Goal: Register for event/course

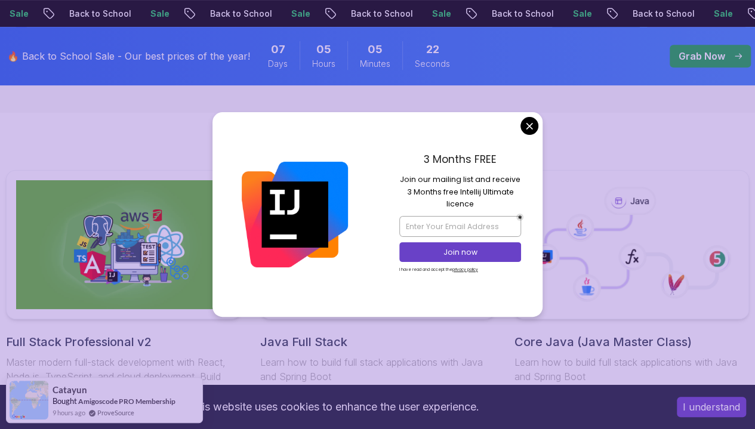
scroll to position [221, 0]
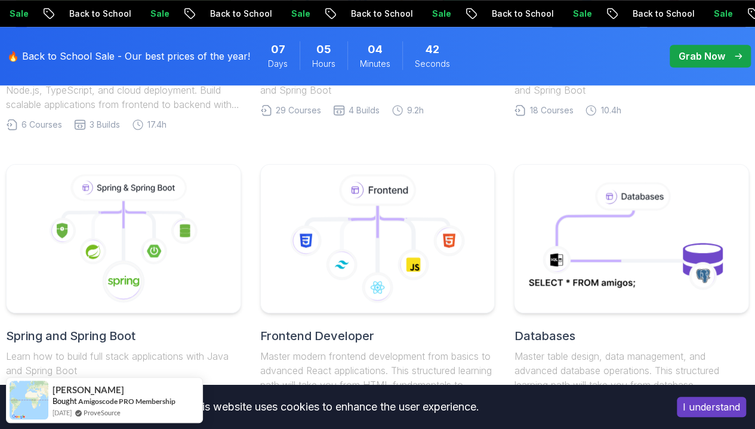
scroll to position [528, 0]
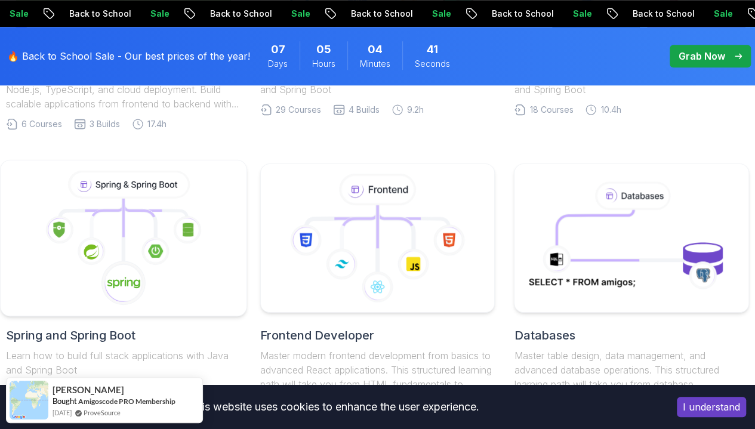
click at [150, 255] on image at bounding box center [155, 250] width 15 height 13
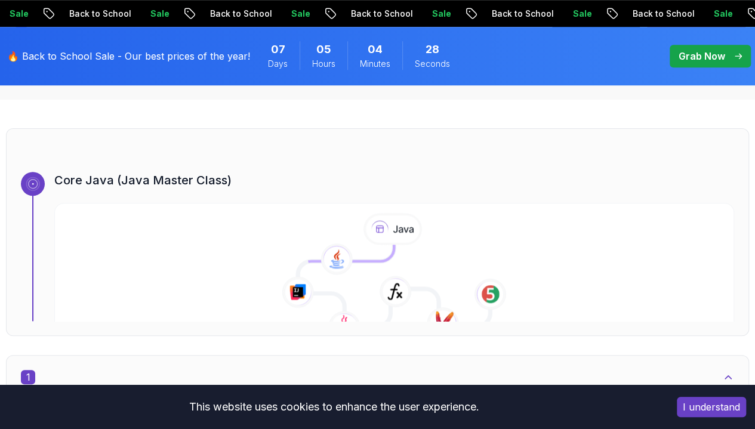
scroll to position [386, 0]
click at [381, 254] on icon at bounding box center [343, 266] width 101 height 45
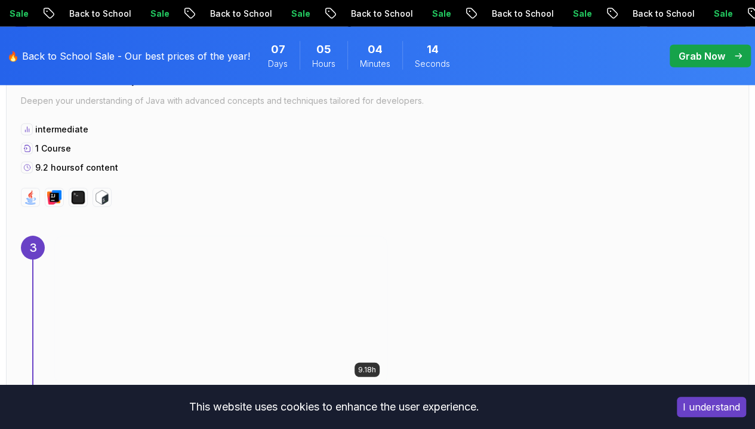
scroll to position [1739, 0]
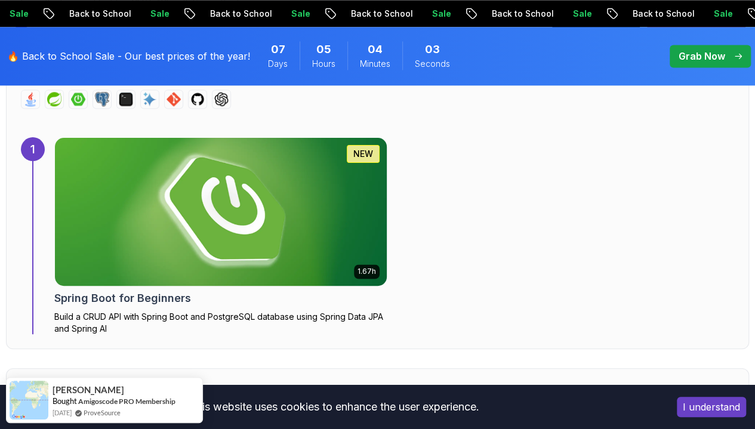
scroll to position [816, 0]
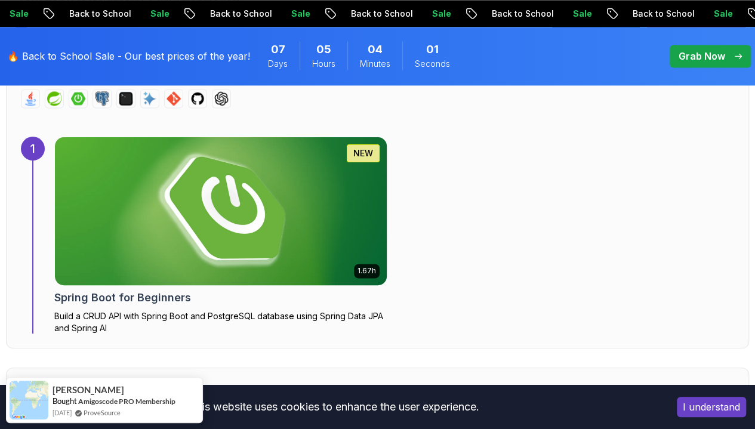
click at [193, 211] on img at bounding box center [221, 211] width 348 height 155
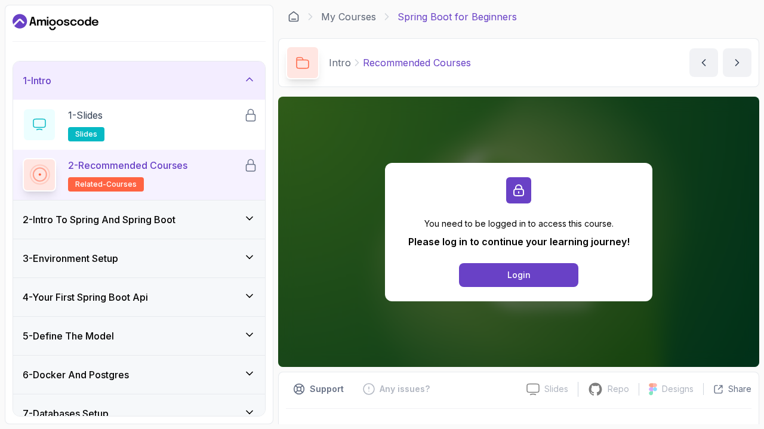
scroll to position [25, 0]
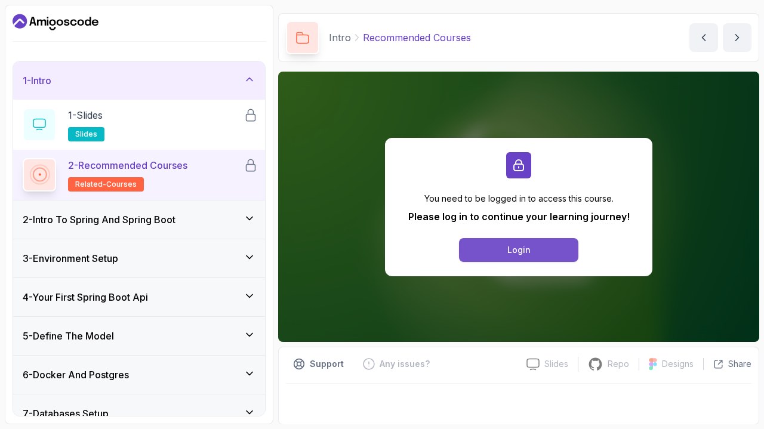
click at [511, 248] on div "Login" at bounding box center [519, 250] width 23 height 12
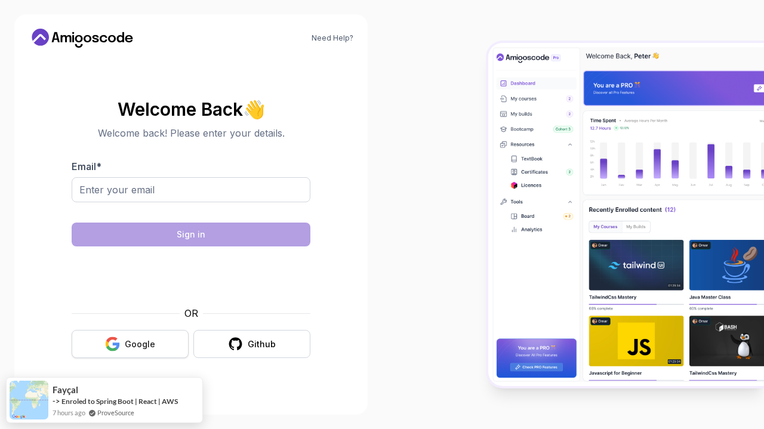
click at [164, 345] on button "Google" at bounding box center [130, 344] width 117 height 28
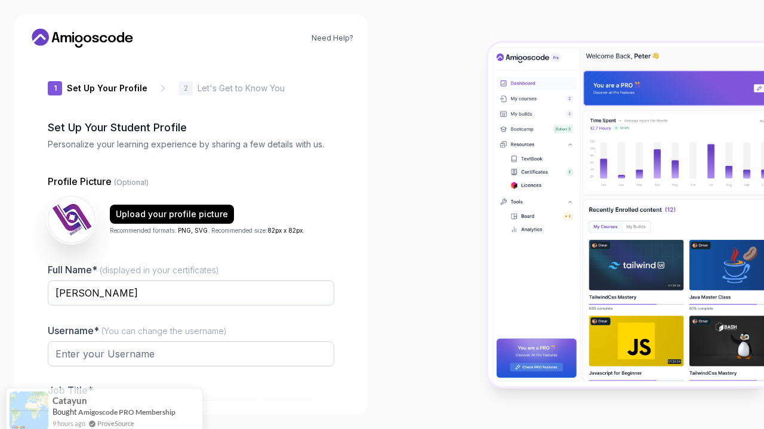
type input "boldbison66a5f"
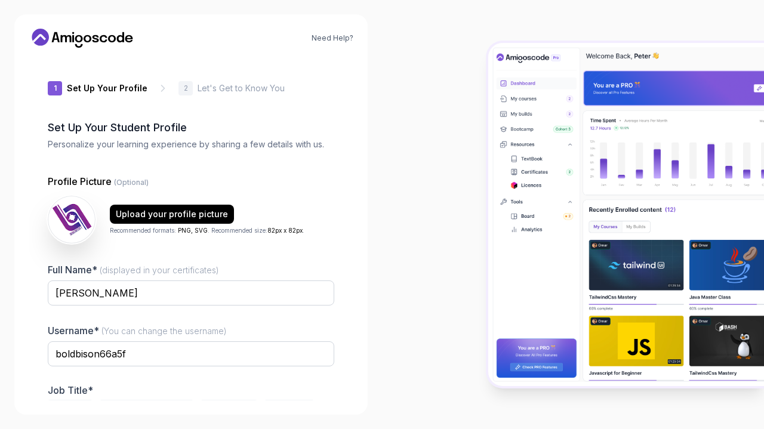
scroll to position [67, 0]
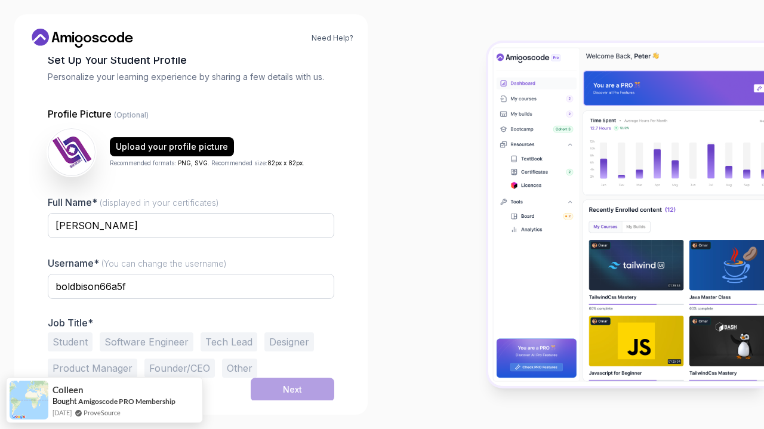
click at [139, 344] on button "Software Engineer" at bounding box center [147, 342] width 94 height 19
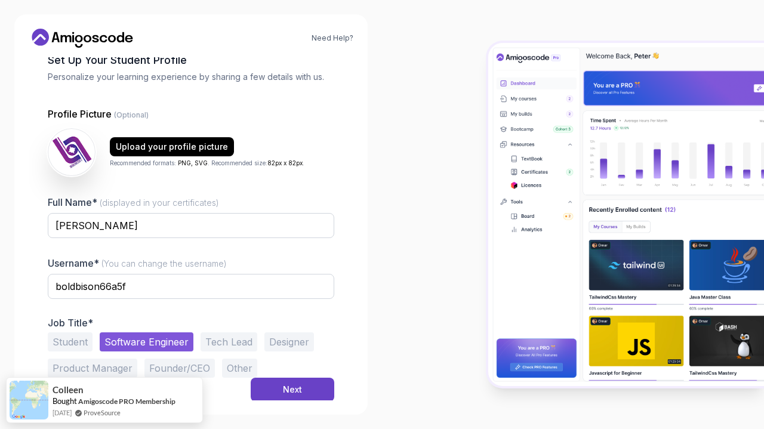
click at [72, 345] on button "Student" at bounding box center [70, 342] width 45 height 19
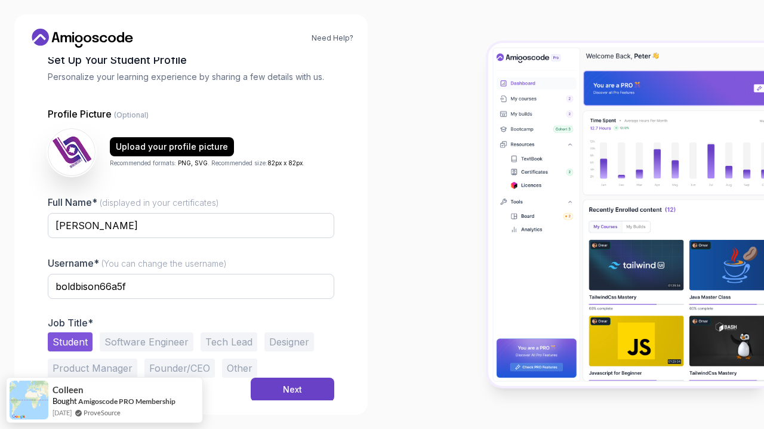
click at [122, 337] on button "Software Engineer" at bounding box center [147, 342] width 94 height 19
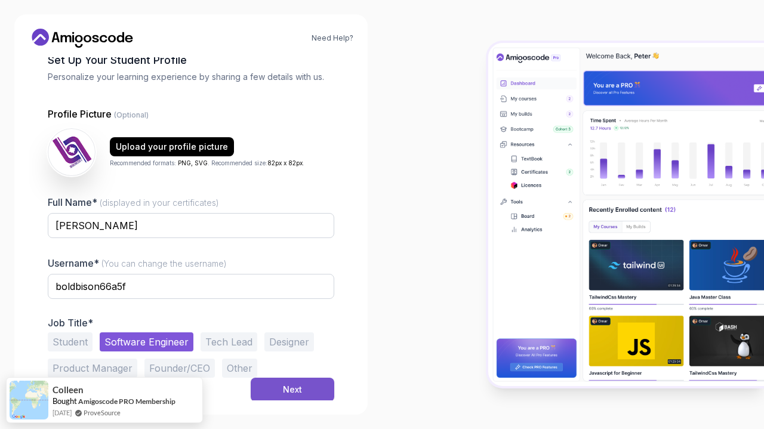
click at [299, 387] on div "Next" at bounding box center [292, 390] width 19 height 12
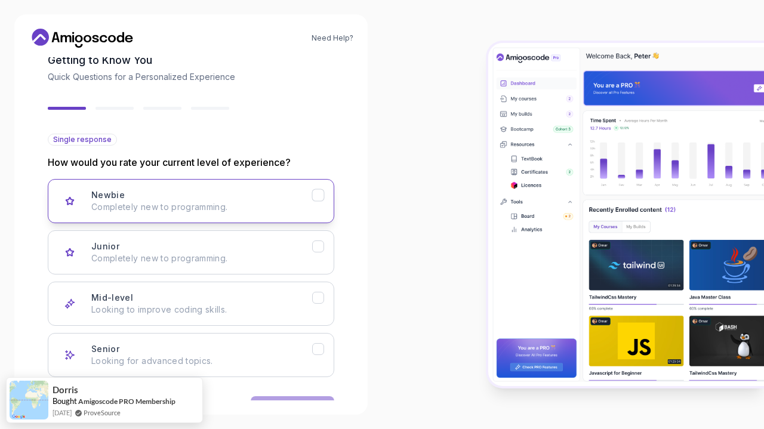
click at [317, 190] on icon "Newbie" at bounding box center [318, 195] width 11 height 11
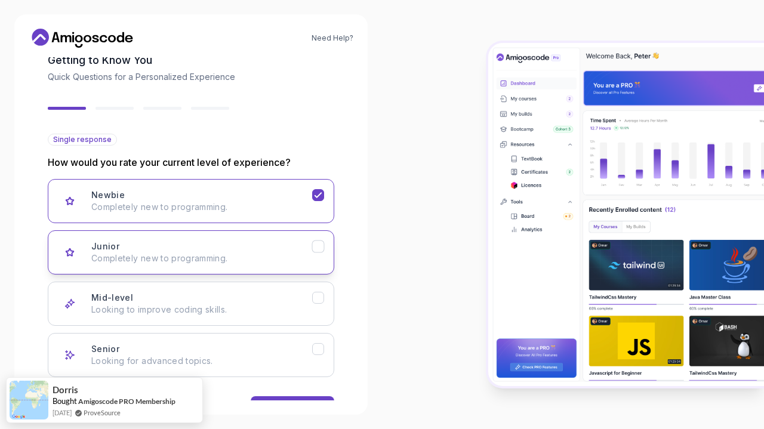
click at [325, 242] on button "Junior Completely new to programming." at bounding box center [191, 252] width 287 height 44
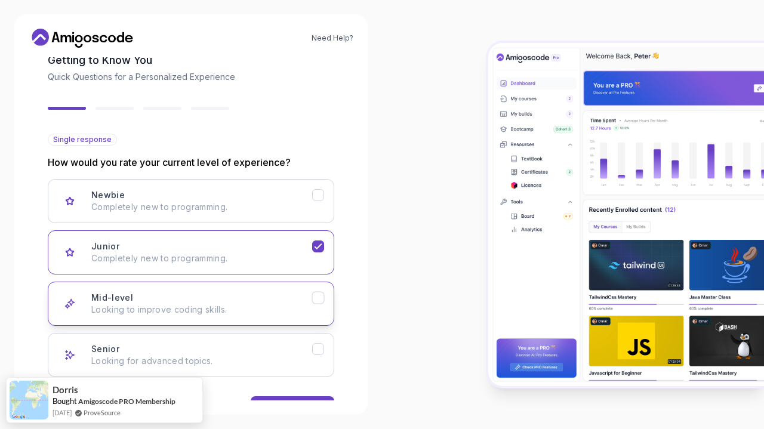
scroll to position [104, 0]
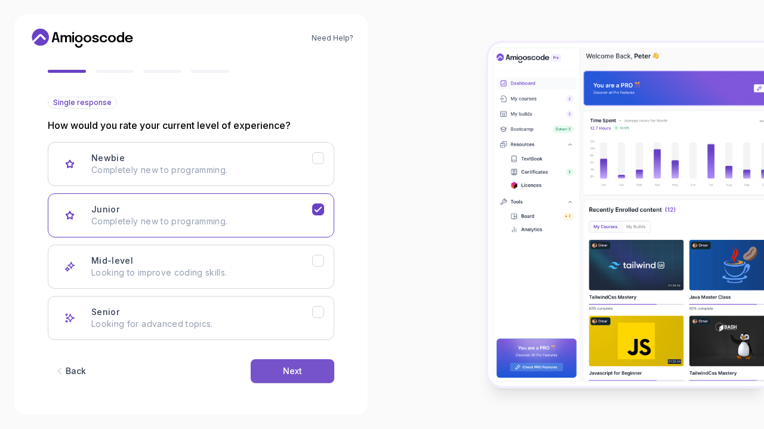
click at [309, 367] on button "Next" at bounding box center [293, 371] width 84 height 24
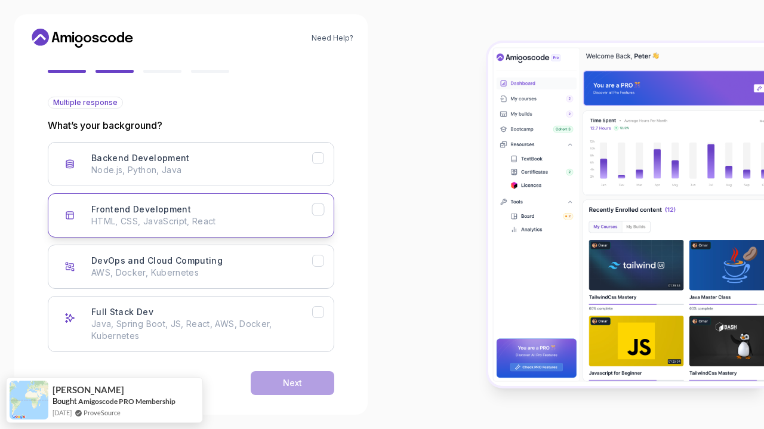
click at [324, 207] on div "Frontend Development" at bounding box center [318, 210] width 13 height 13
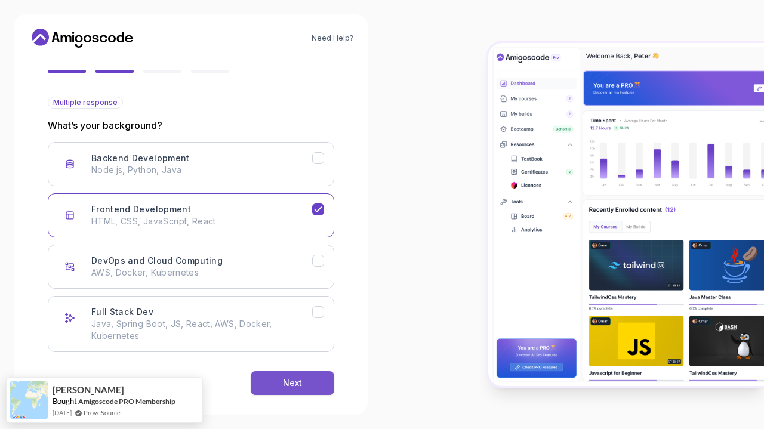
click at [301, 377] on div "Next" at bounding box center [292, 383] width 19 height 12
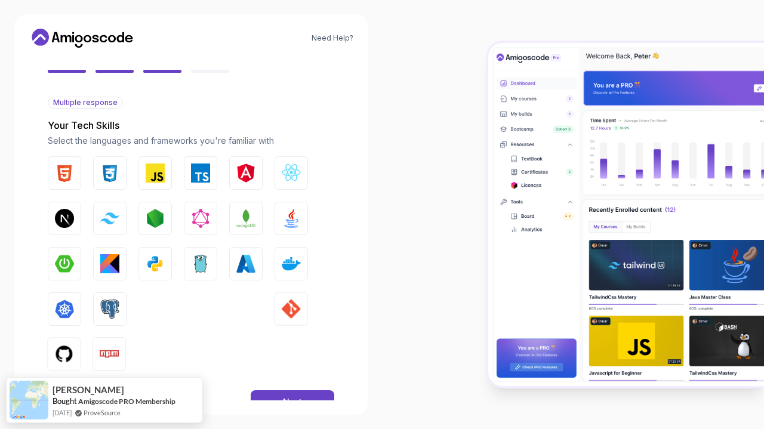
scroll to position [137, 0]
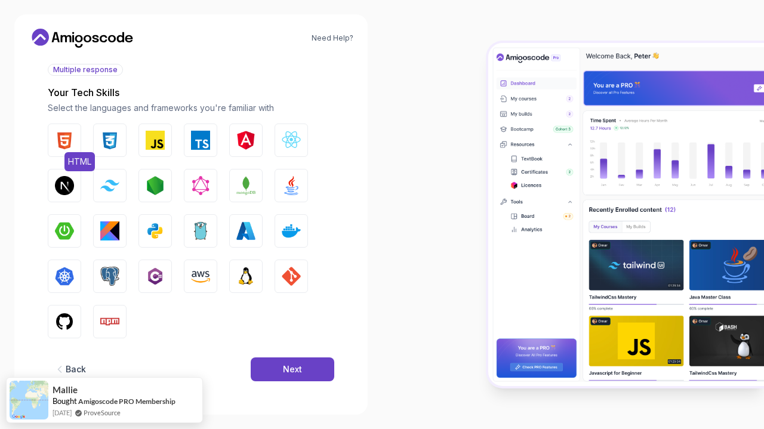
click at [64, 136] on img "button" at bounding box center [64, 140] width 19 height 19
click at [150, 235] on img "button" at bounding box center [155, 231] width 19 height 19
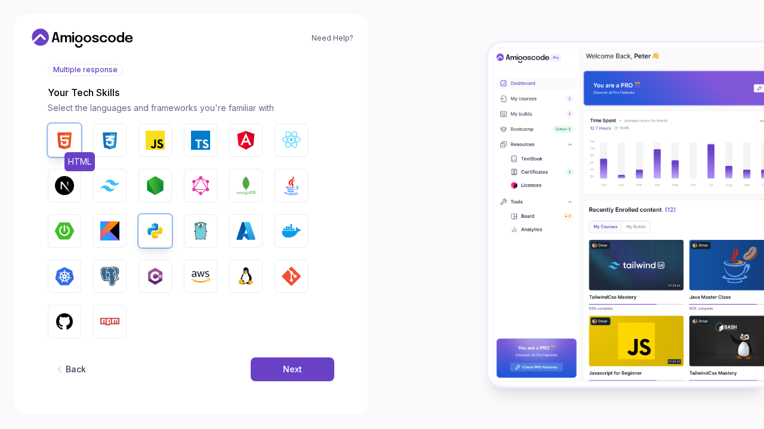
click at [63, 140] on img "button" at bounding box center [64, 140] width 19 height 19
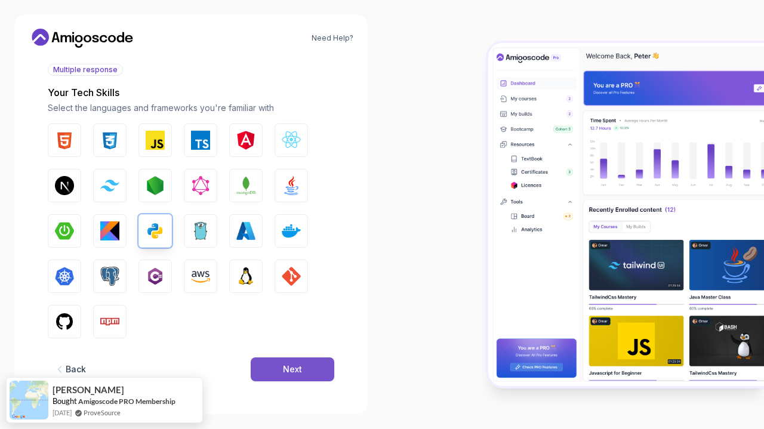
click at [307, 371] on button "Next" at bounding box center [293, 370] width 84 height 24
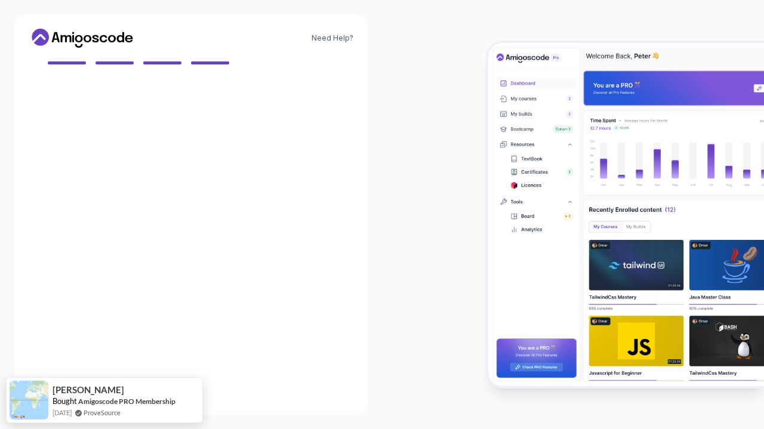
scroll to position [112, 0]
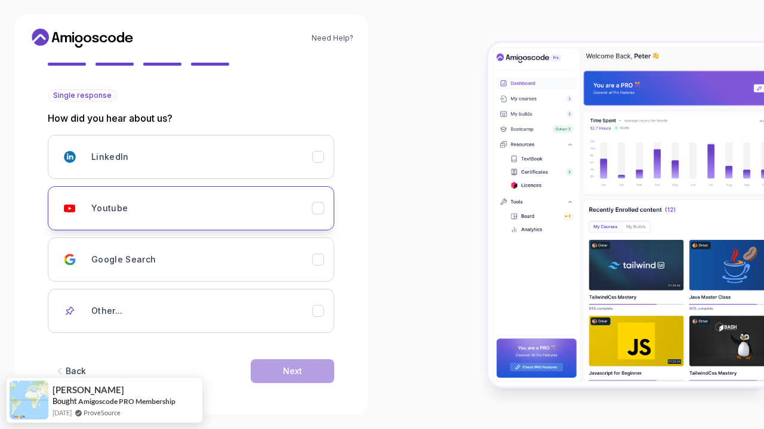
click at [324, 210] on icon "Youtube" at bounding box center [318, 208] width 11 height 11
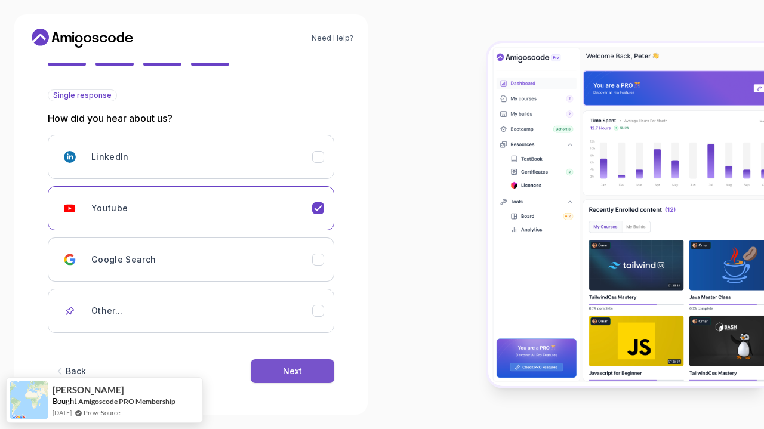
click at [300, 369] on div "Next" at bounding box center [292, 371] width 19 height 12
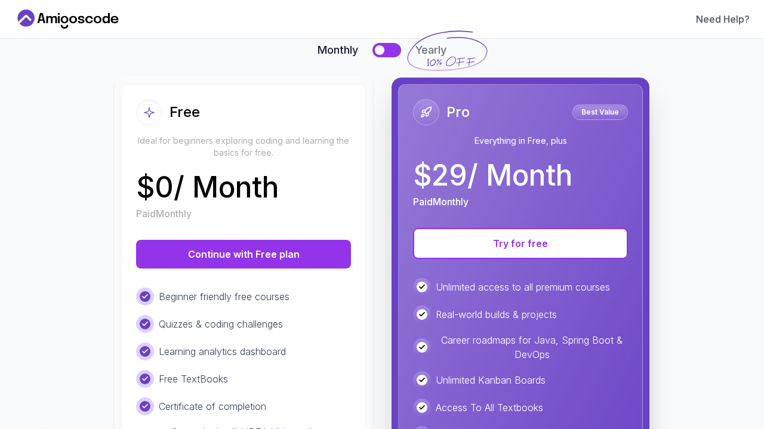
scroll to position [89, 0]
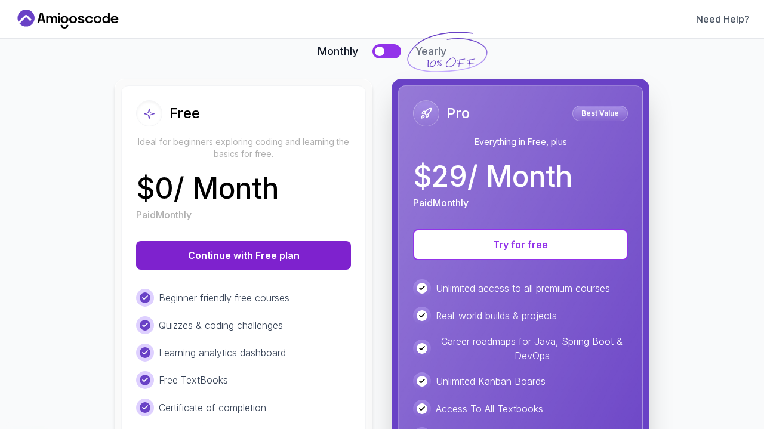
click at [238, 258] on button "Continue with Free plan" at bounding box center [243, 255] width 215 height 29
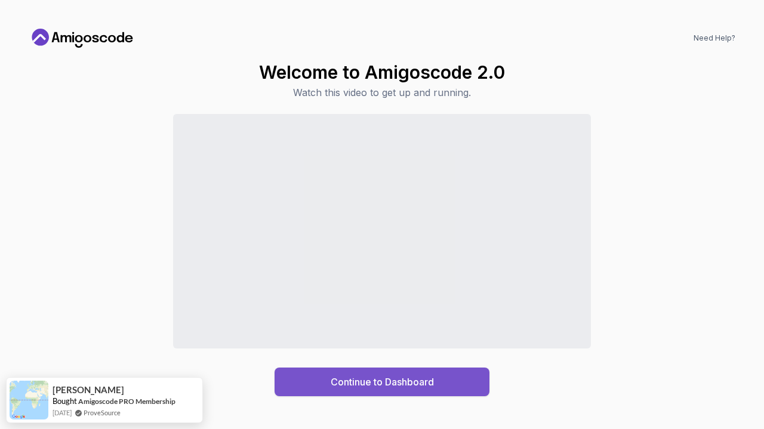
click at [374, 379] on div "Continue to Dashboard" at bounding box center [382, 382] width 103 height 14
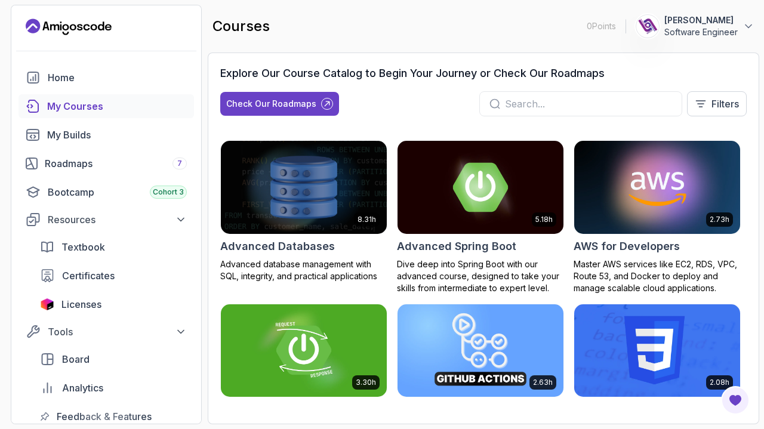
click at [532, 100] on input "text" at bounding box center [588, 104] width 167 height 14
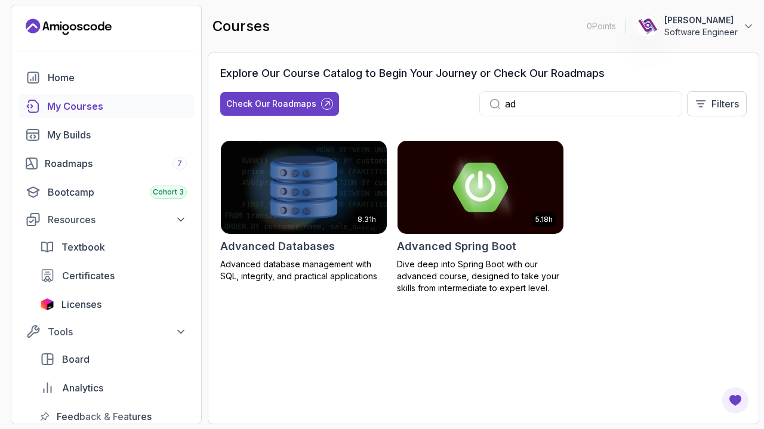
type input "a"
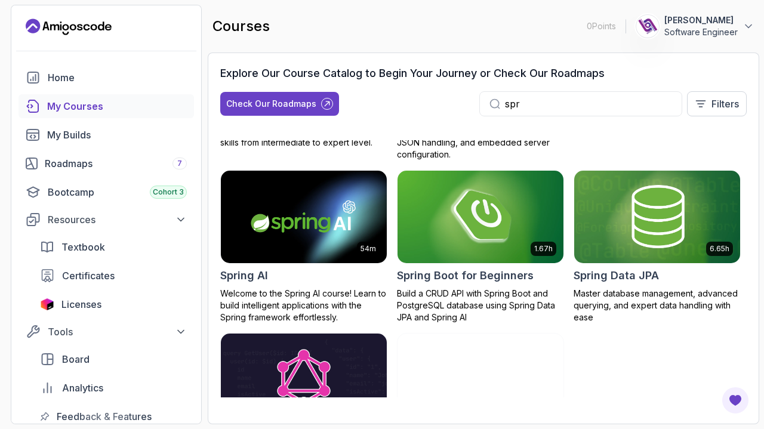
scroll to position [146, 0]
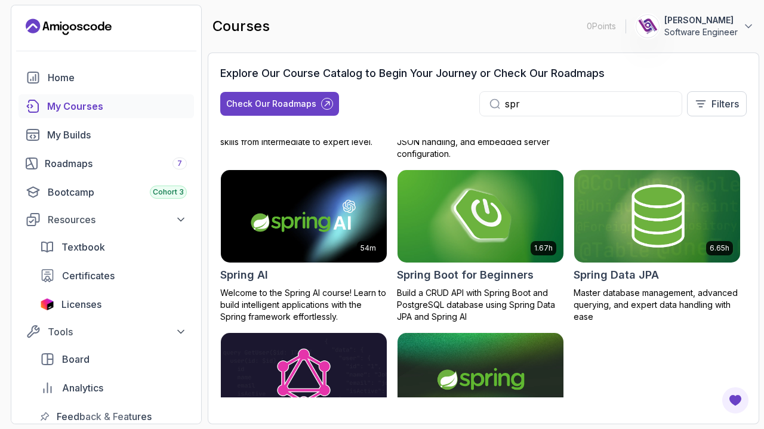
type input "spr"
